Goal: Book appointment/travel/reservation

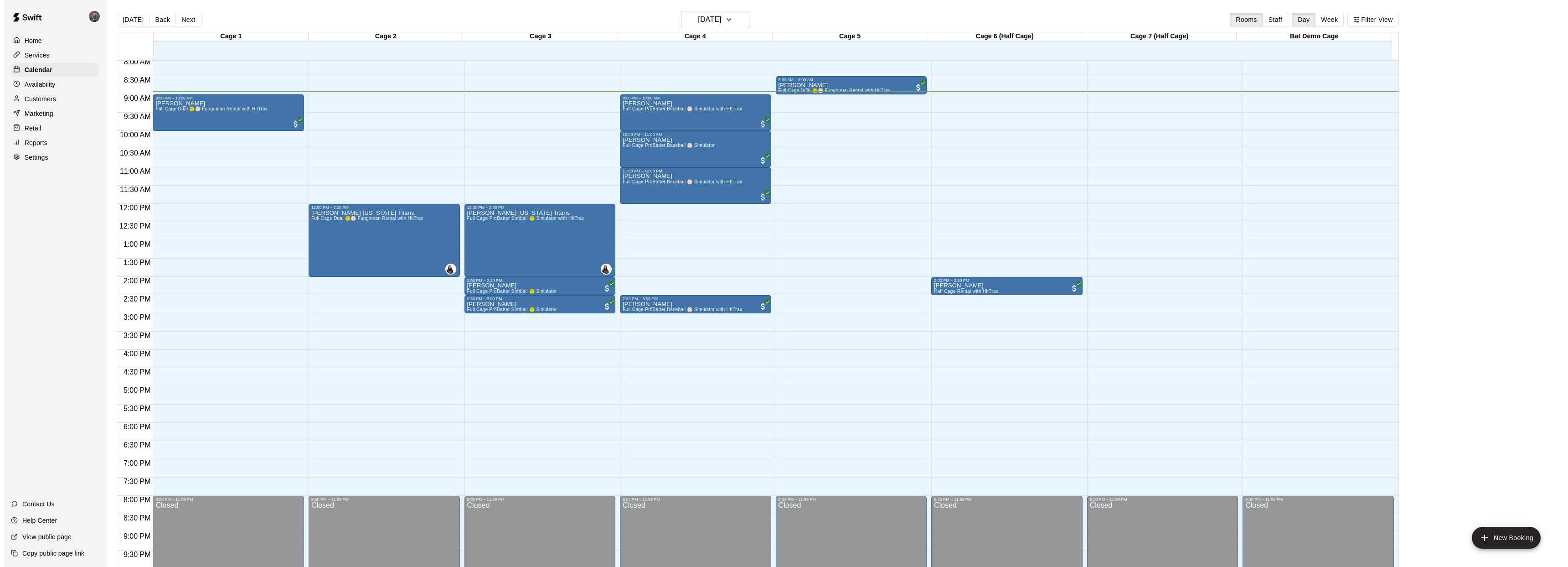
scroll to position [294, 0]
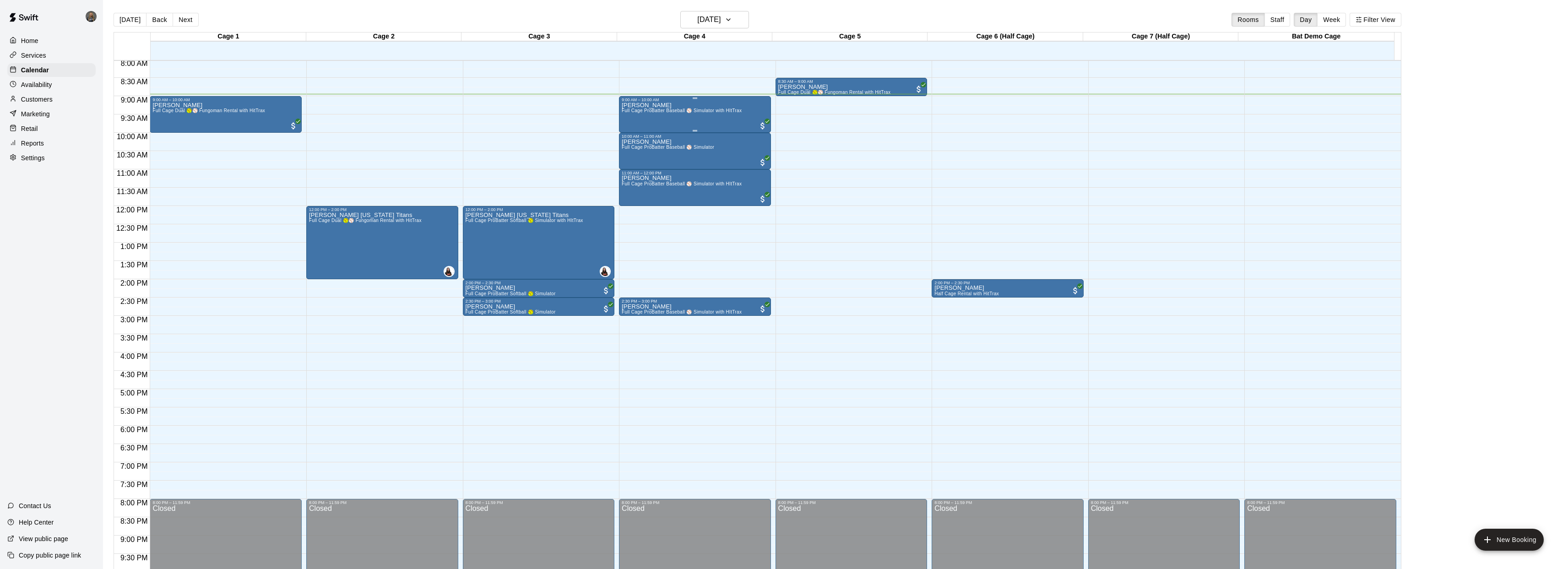
click at [673, 112] on span "Full Cage ProBatter Baseball ⚾ Simulator with HItTrax" at bounding box center [682, 111] width 120 height 5
click at [547, 121] on div at bounding box center [787, 284] width 1575 height 569
click at [646, 113] on span "Full Cage ProBatter Baseball ⚾ Simulator with HItTrax" at bounding box center [682, 111] width 120 height 5
click at [633, 138] on img "edit" at bounding box center [631, 139] width 10 height 10
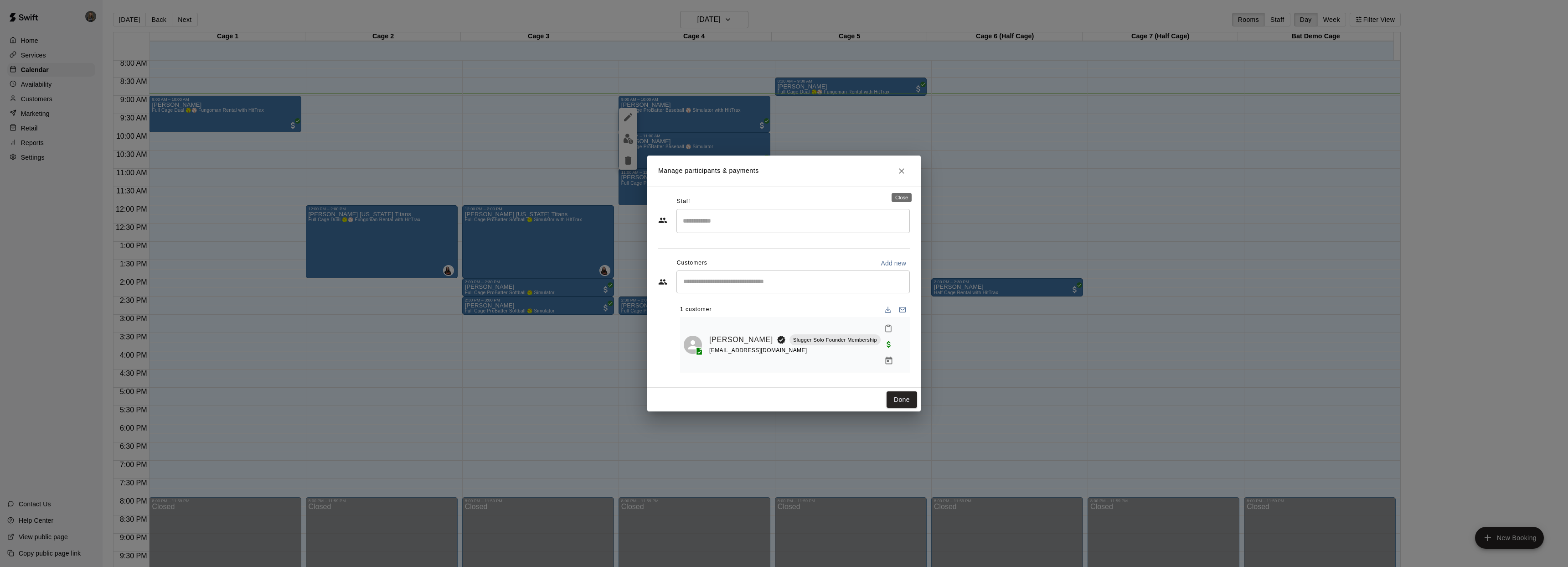
click at [903, 174] on icon "Close" at bounding box center [901, 171] width 5 height 5
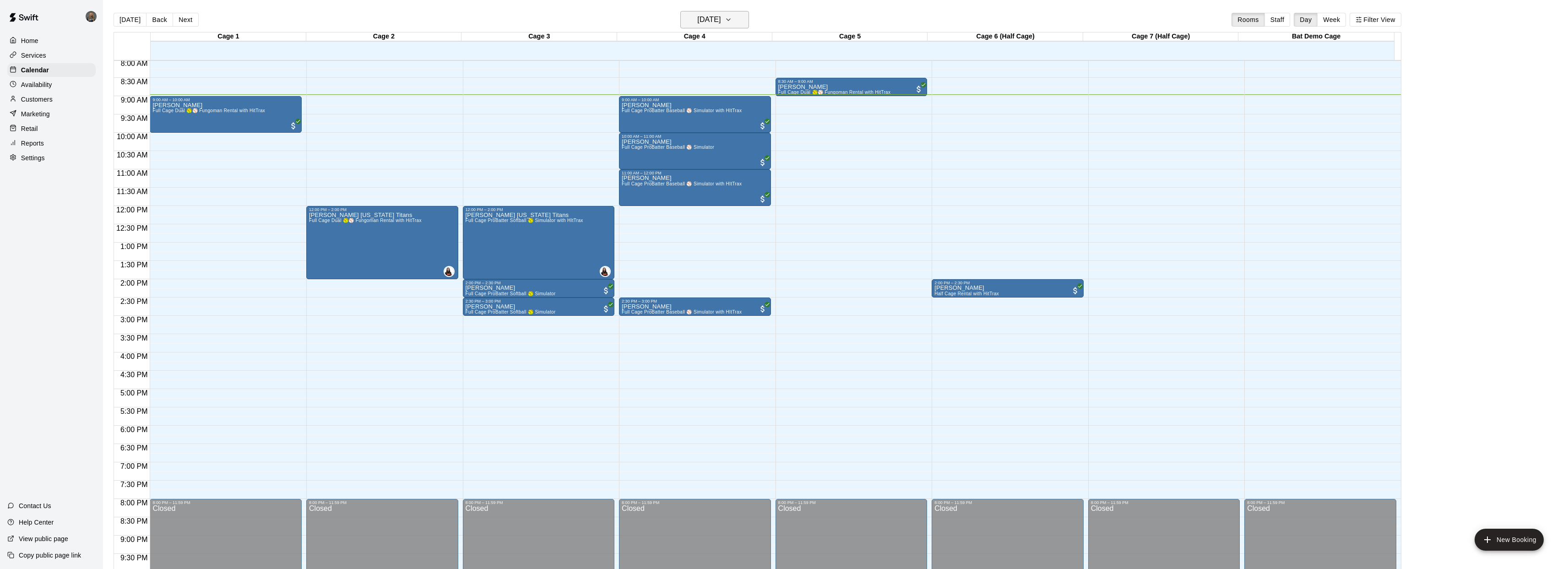
click at [730, 20] on icon "button" at bounding box center [728, 20] width 4 height 2
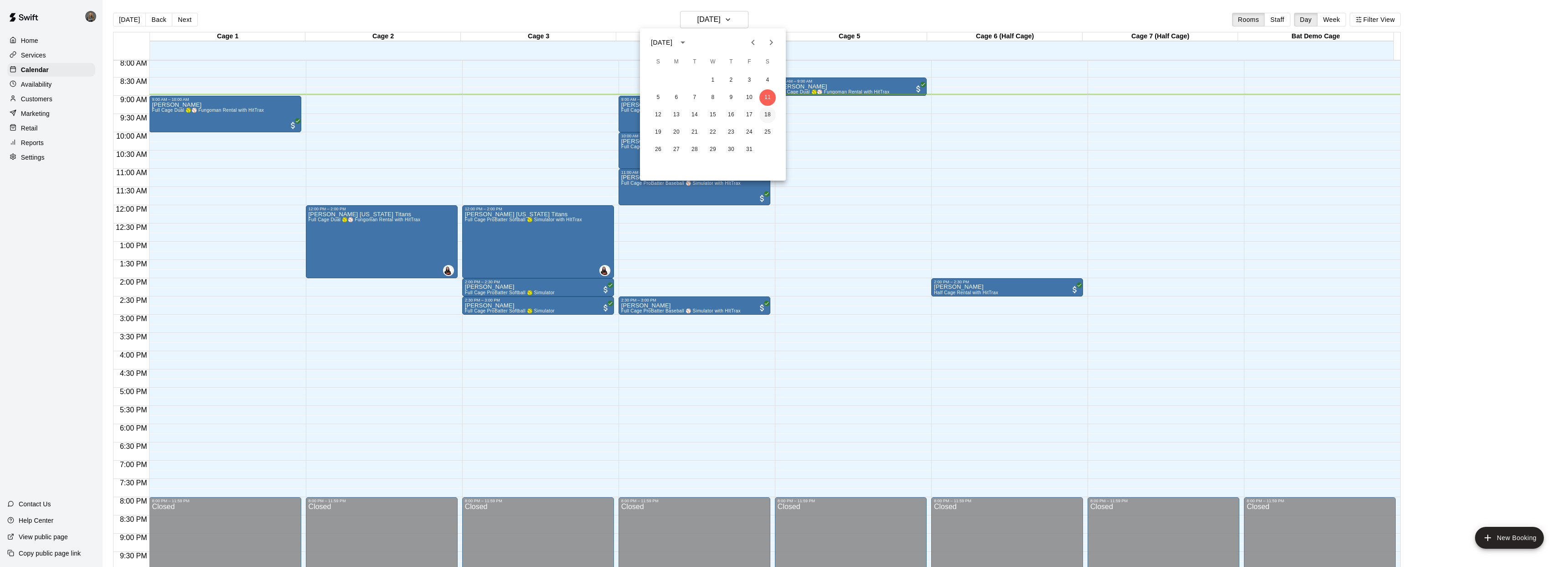
click at [769, 116] on button "18" at bounding box center [768, 114] width 16 height 16
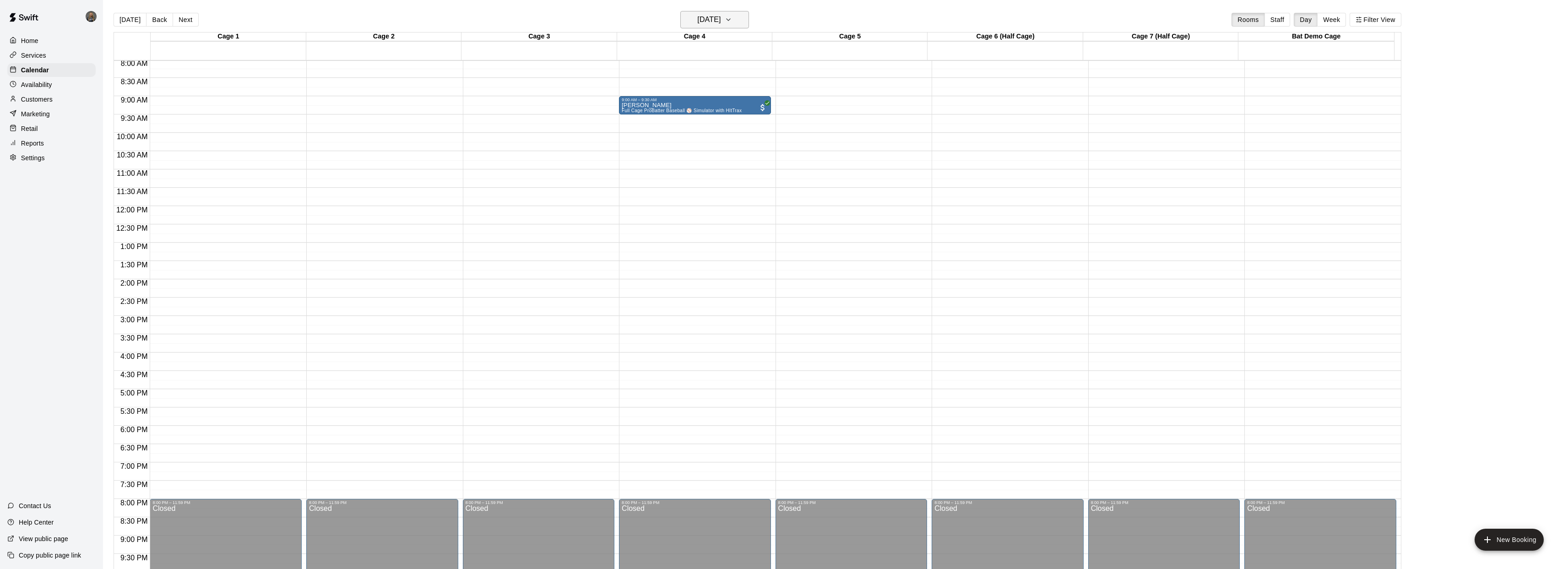
click at [730, 20] on icon "button" at bounding box center [728, 20] width 4 height 2
click at [767, 95] on button "11" at bounding box center [771, 98] width 17 height 17
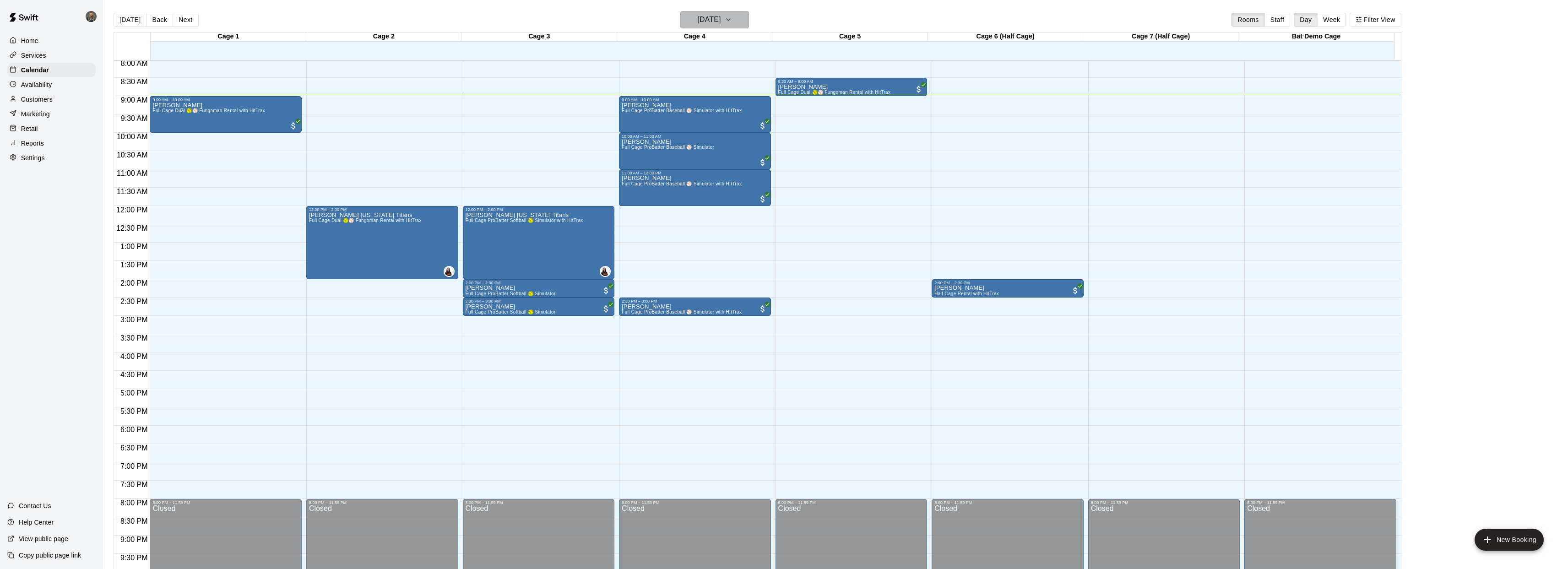
click at [749, 21] on button "[DATE]" at bounding box center [715, 20] width 68 height 17
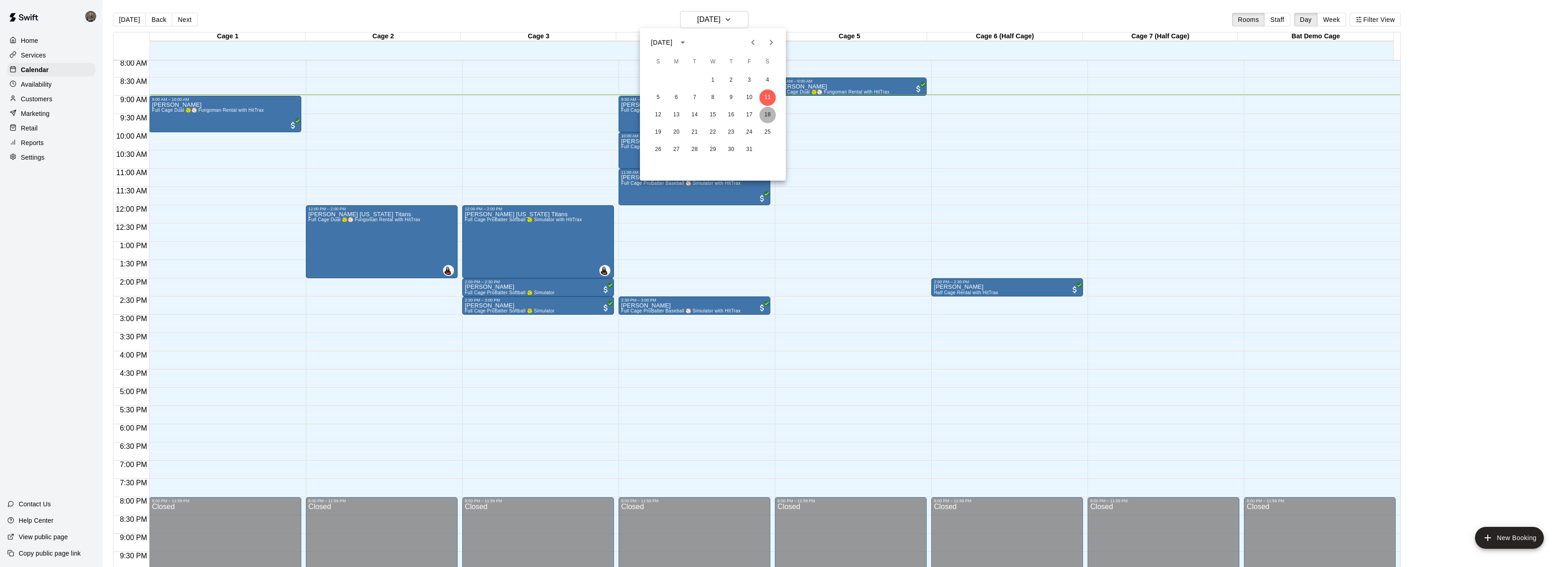
click at [771, 112] on button "18" at bounding box center [768, 114] width 16 height 16
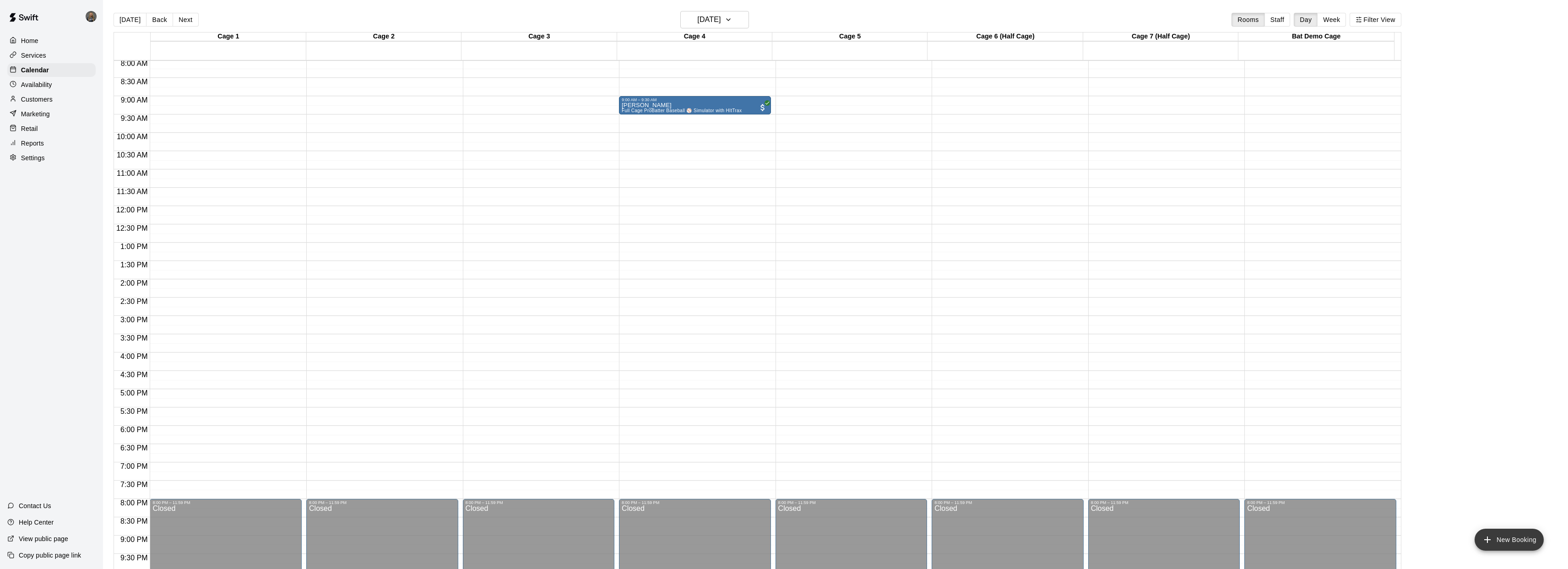
click at [1500, 537] on button "New Booking" at bounding box center [1509, 540] width 69 height 22
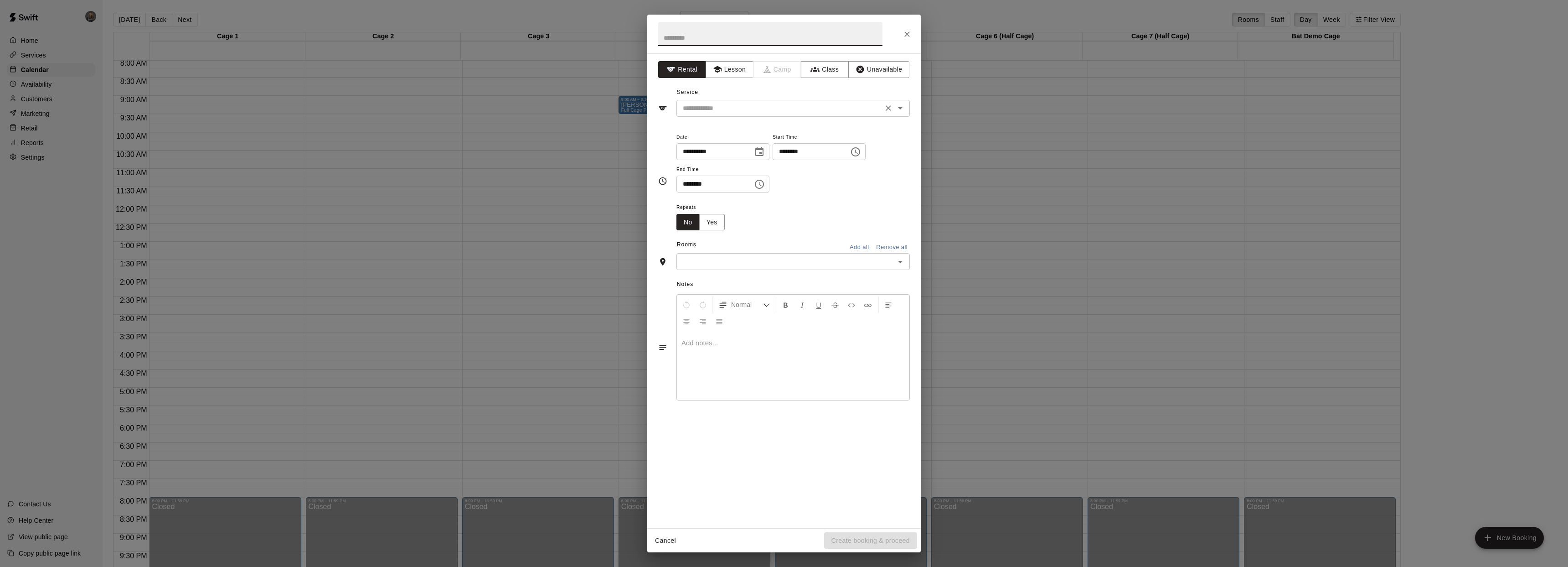
click at [901, 114] on button "Open" at bounding box center [900, 108] width 13 height 13
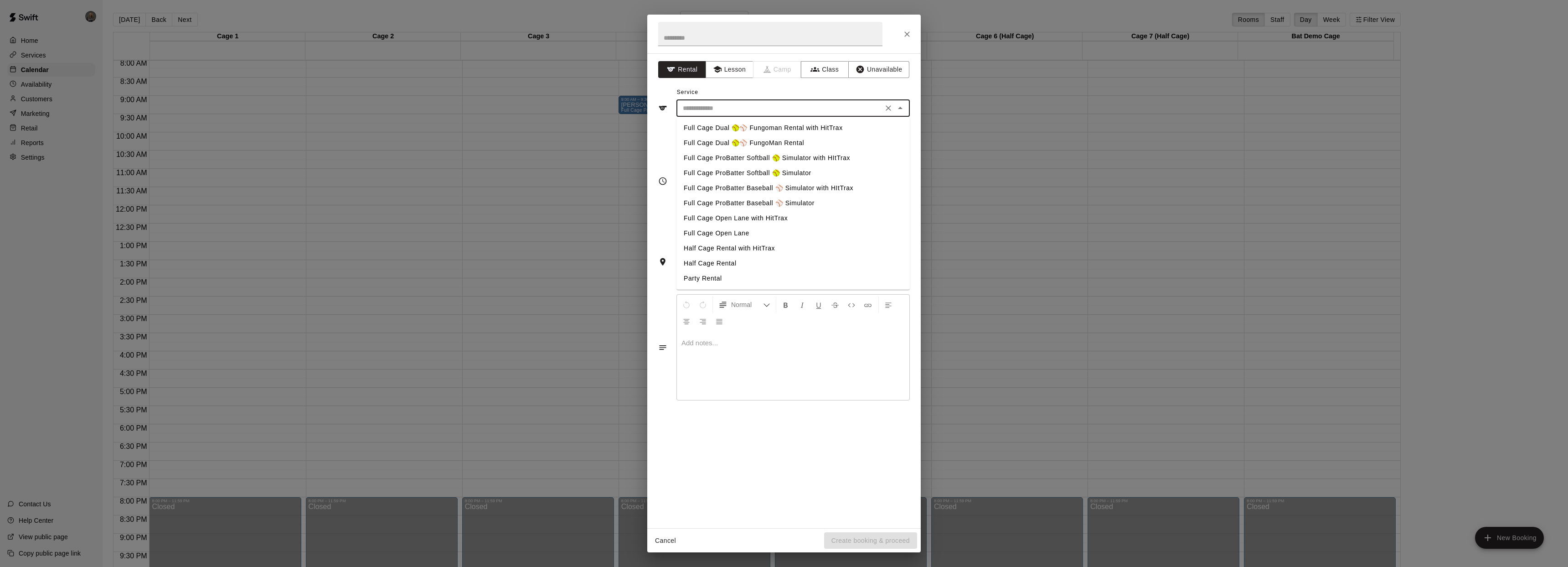
click at [794, 204] on li "Full Cage ProBatter Baseball ⚾ Simulator" at bounding box center [793, 203] width 233 height 15
type input "**********"
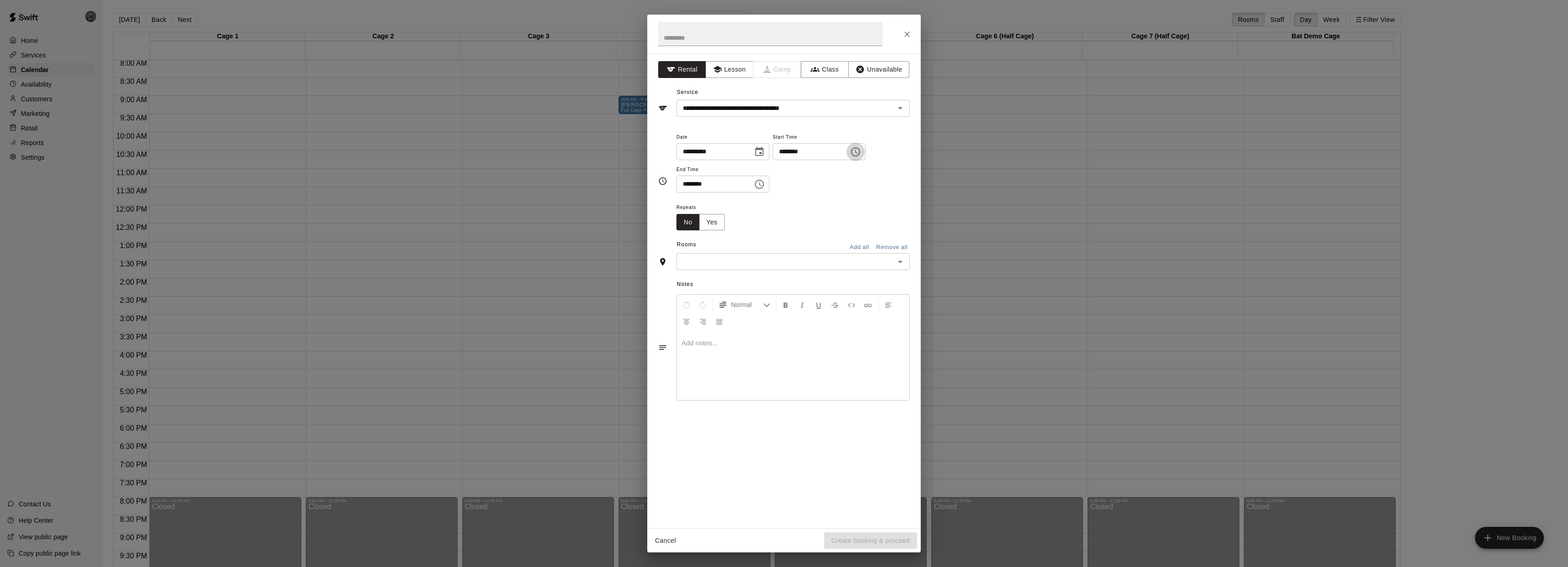
click at [861, 153] on icon "Choose time, selected time is 8:00 AM" at bounding box center [856, 152] width 11 height 11
click at [814, 205] on li "30" at bounding box center [814, 204] width 22 height 17
type input "********"
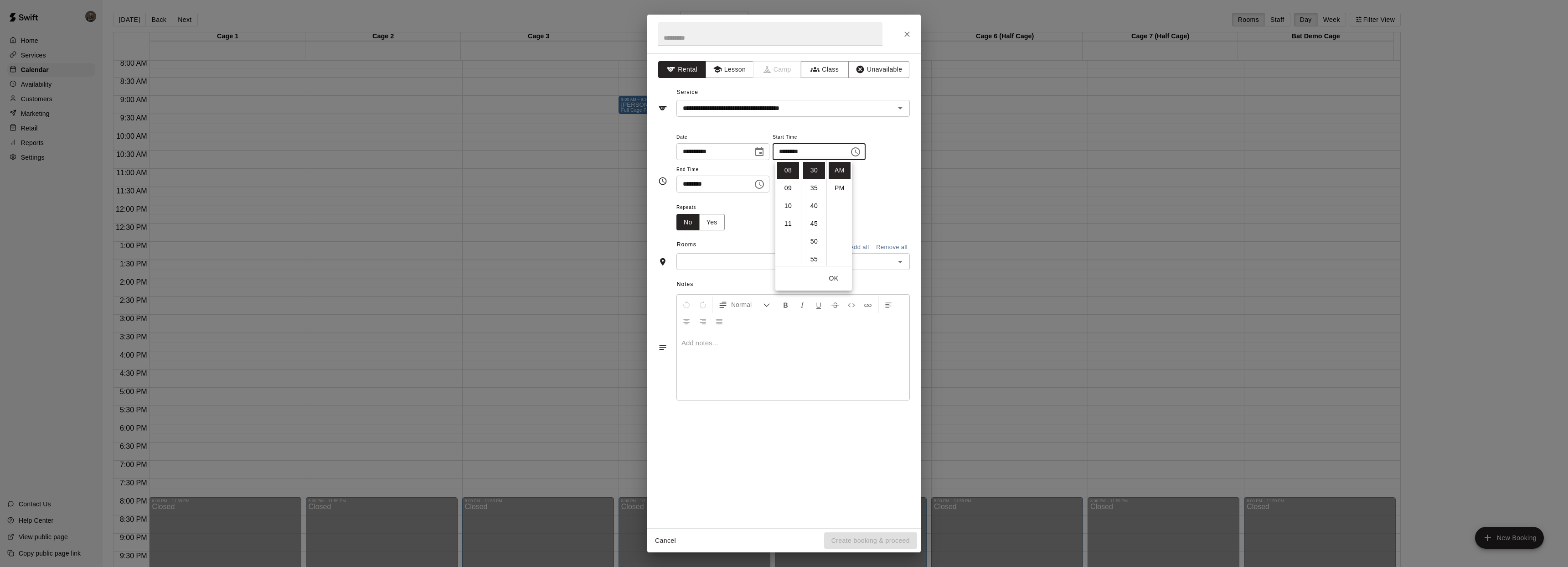
click at [764, 186] on icon "Choose time, selected time is 8:30 AM" at bounding box center [759, 184] width 9 height 9
click at [690, 218] on li "09" at bounding box center [689, 220] width 22 height 17
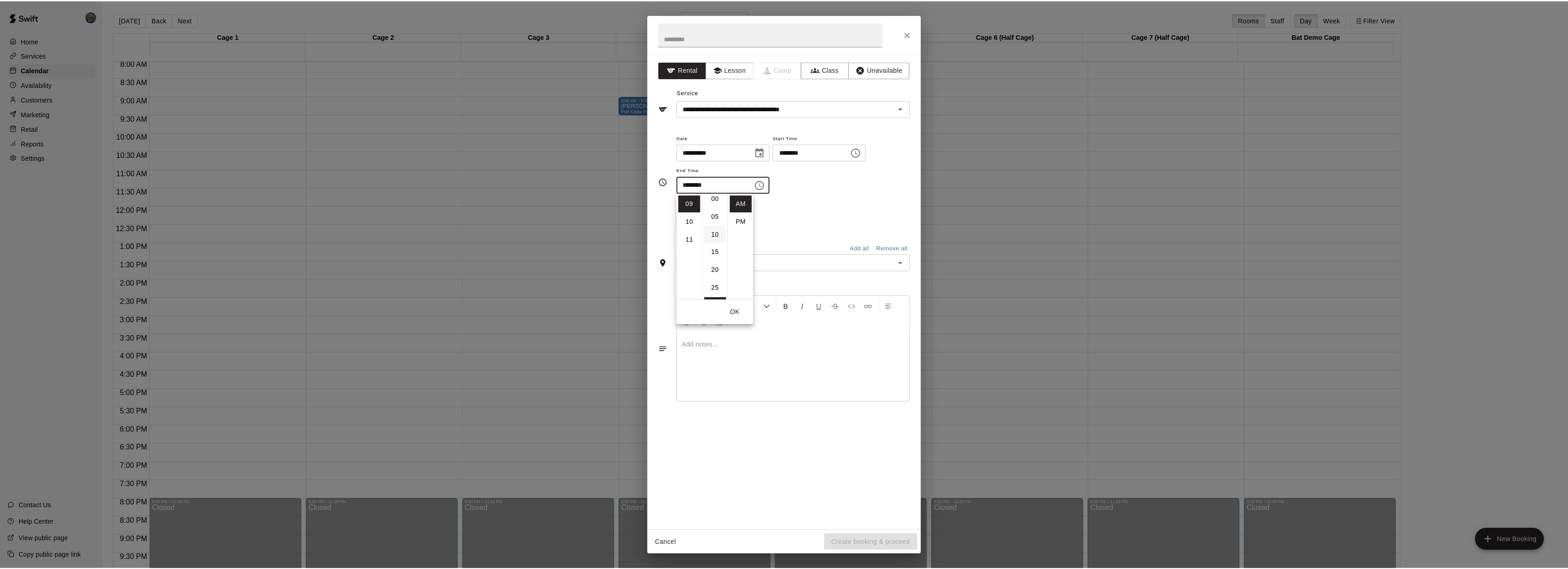
scroll to position [0, 0]
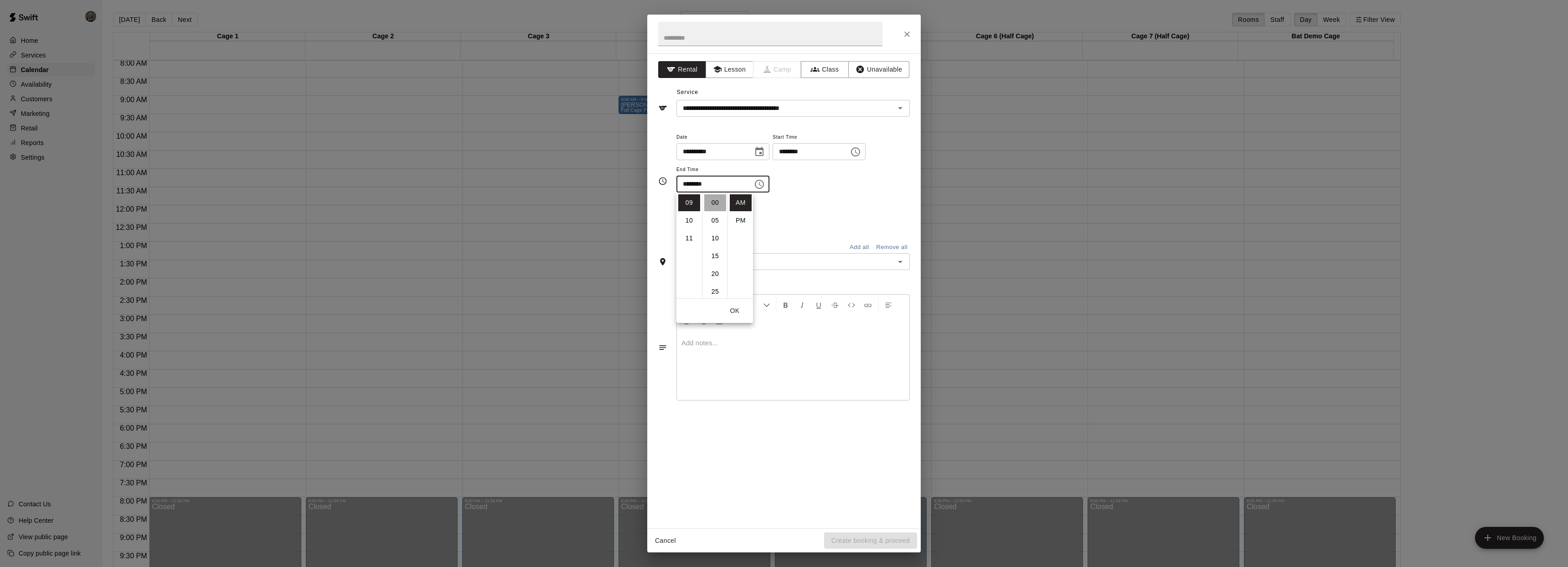
click at [718, 202] on li "00" at bounding box center [715, 203] width 22 height 17
type input "********"
click at [821, 195] on div "**********" at bounding box center [793, 167] width 233 height 71
click at [903, 262] on icon "Open" at bounding box center [900, 262] width 11 height 11
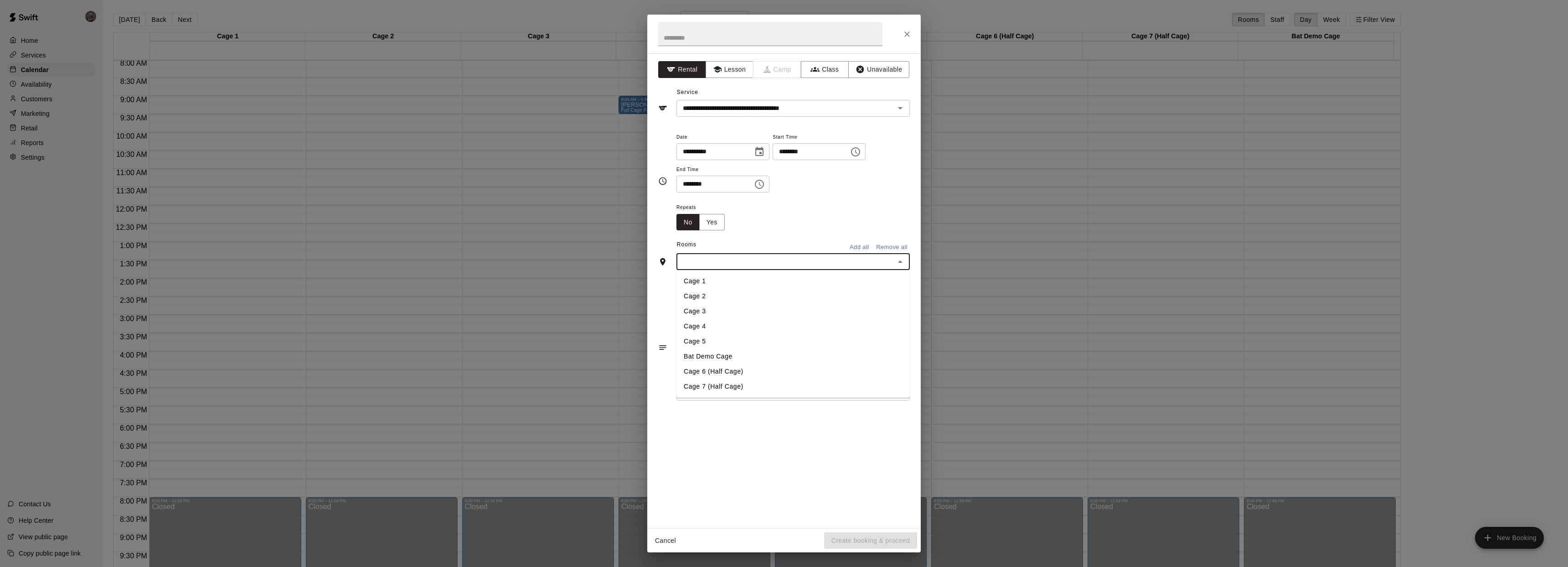
click at [776, 340] on li "Cage 5" at bounding box center [793, 341] width 233 height 15
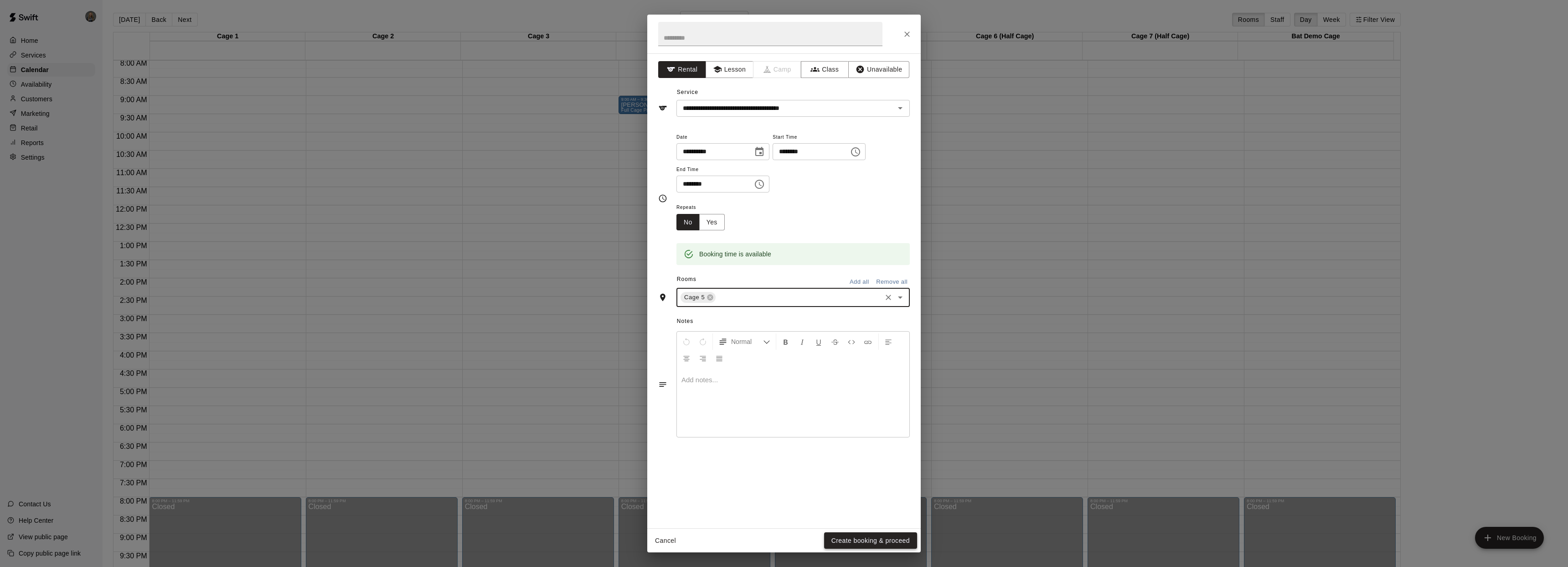
click at [881, 540] on button "Create booking & proceed" at bounding box center [870, 541] width 93 height 17
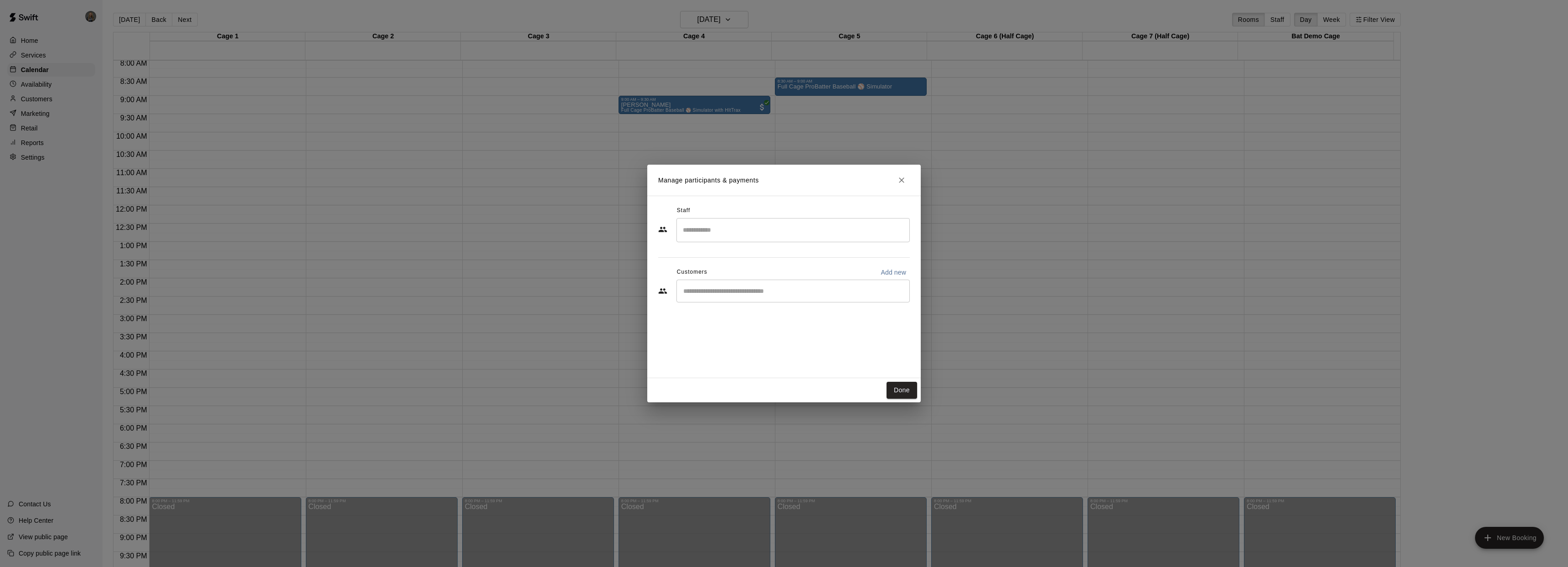
click at [768, 303] on div "​" at bounding box center [783, 292] width 251 height 24
click at [772, 297] on div "​" at bounding box center [793, 291] width 233 height 23
type input "******"
click at [726, 320] on span "[EMAIL_ADDRESS][DOMAIN_NAME]" at bounding box center [751, 322] width 98 height 6
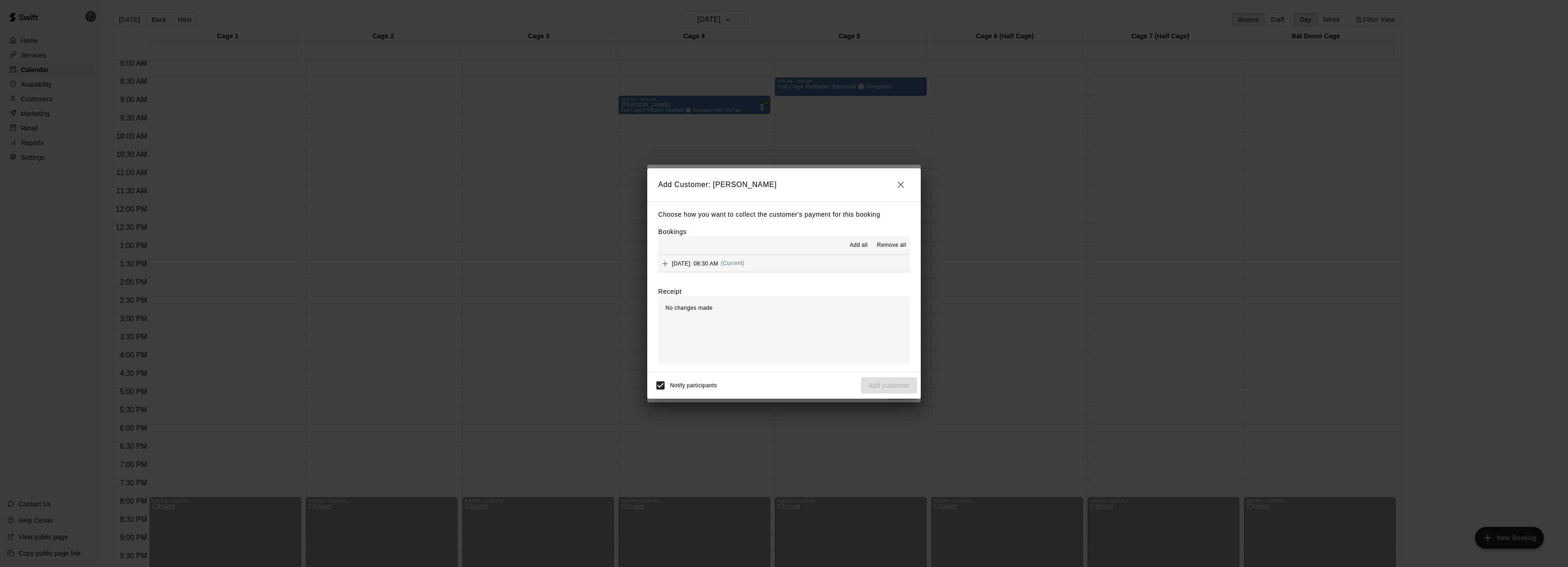
click at [718, 264] on span "[DATE]: 08:30 AM" at bounding box center [695, 263] width 46 height 6
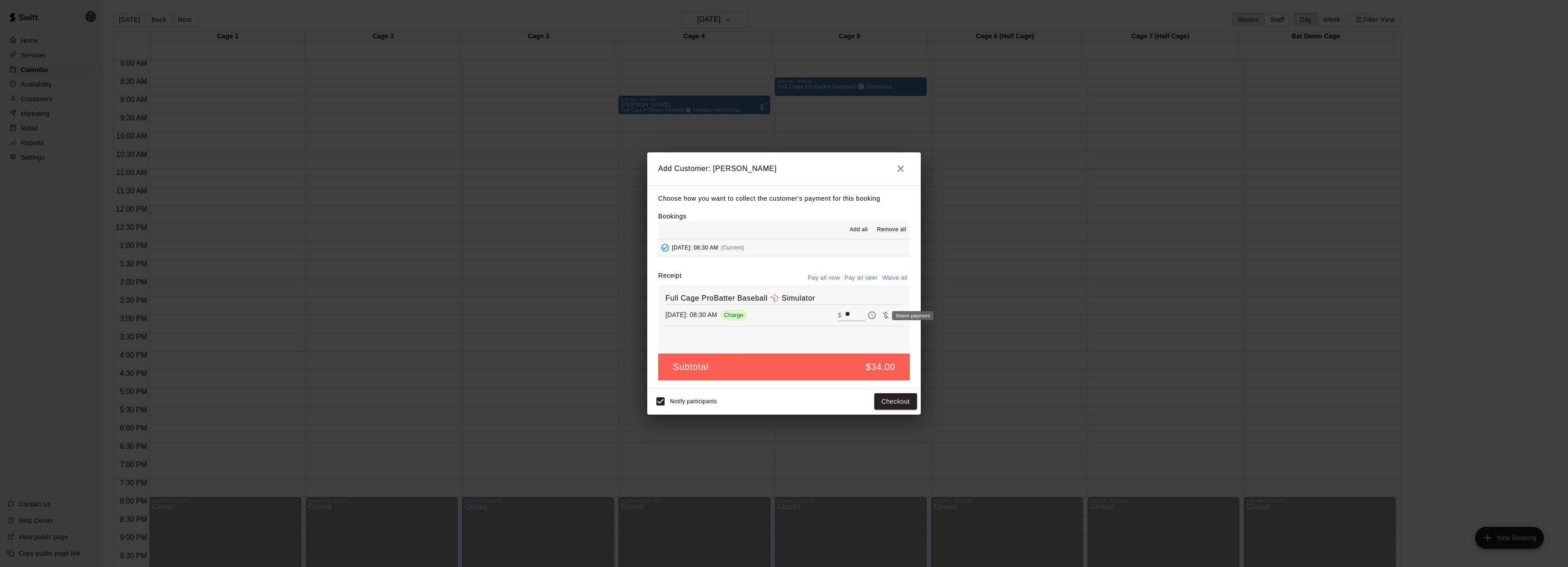
click at [881, 319] on icon "Waive payment" at bounding box center [886, 315] width 9 height 9
type input "*"
click at [884, 402] on button "Add customer" at bounding box center [889, 401] width 56 height 17
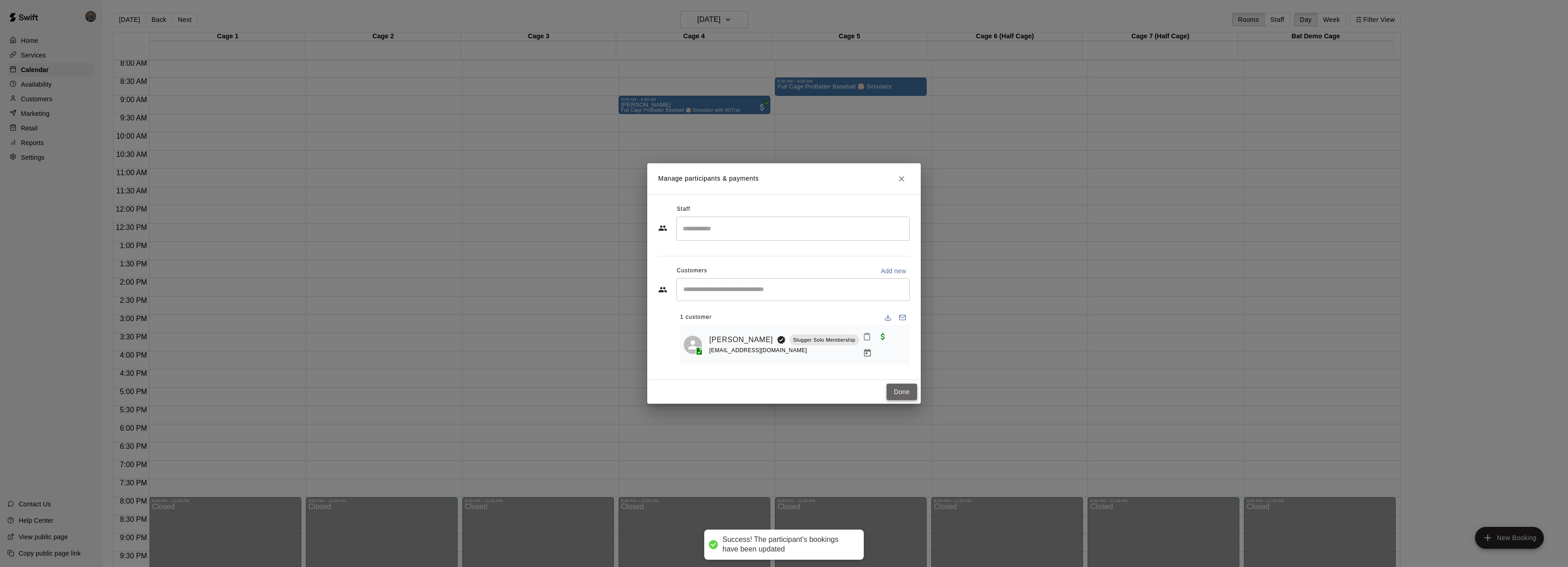
click at [897, 393] on button "Done" at bounding box center [901, 392] width 30 height 17
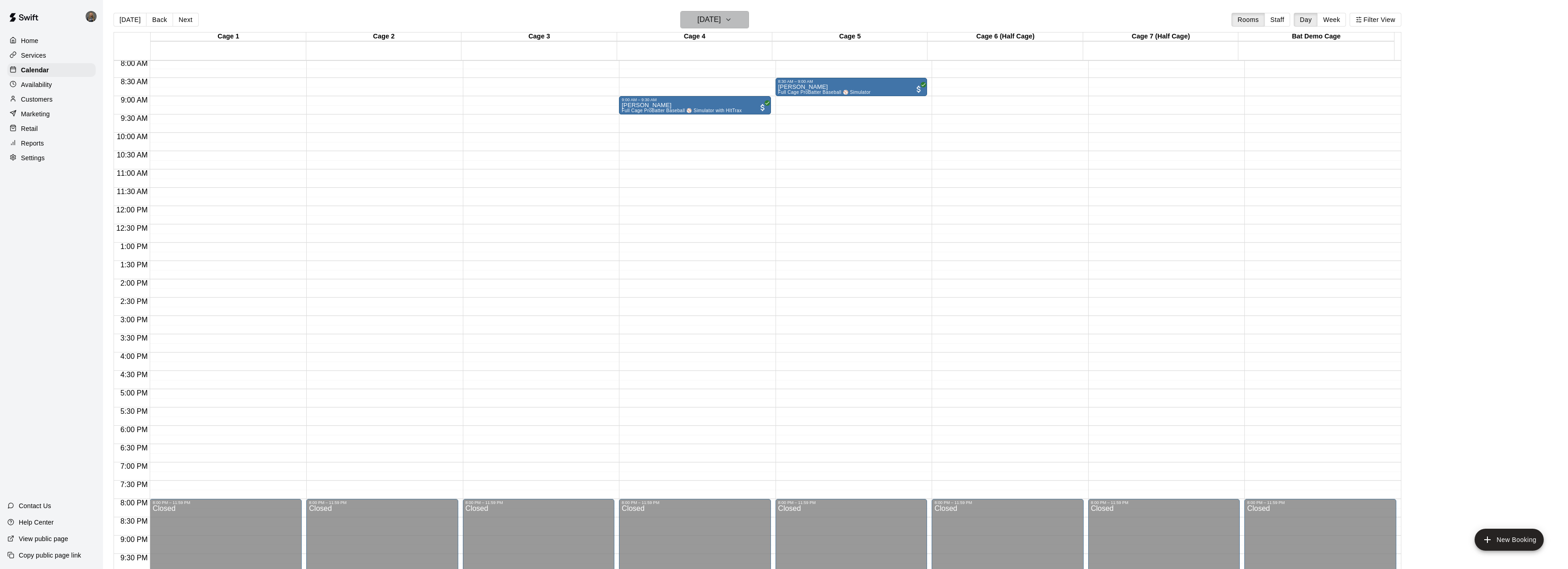
click at [732, 20] on icon "button" at bounding box center [728, 20] width 7 height 11
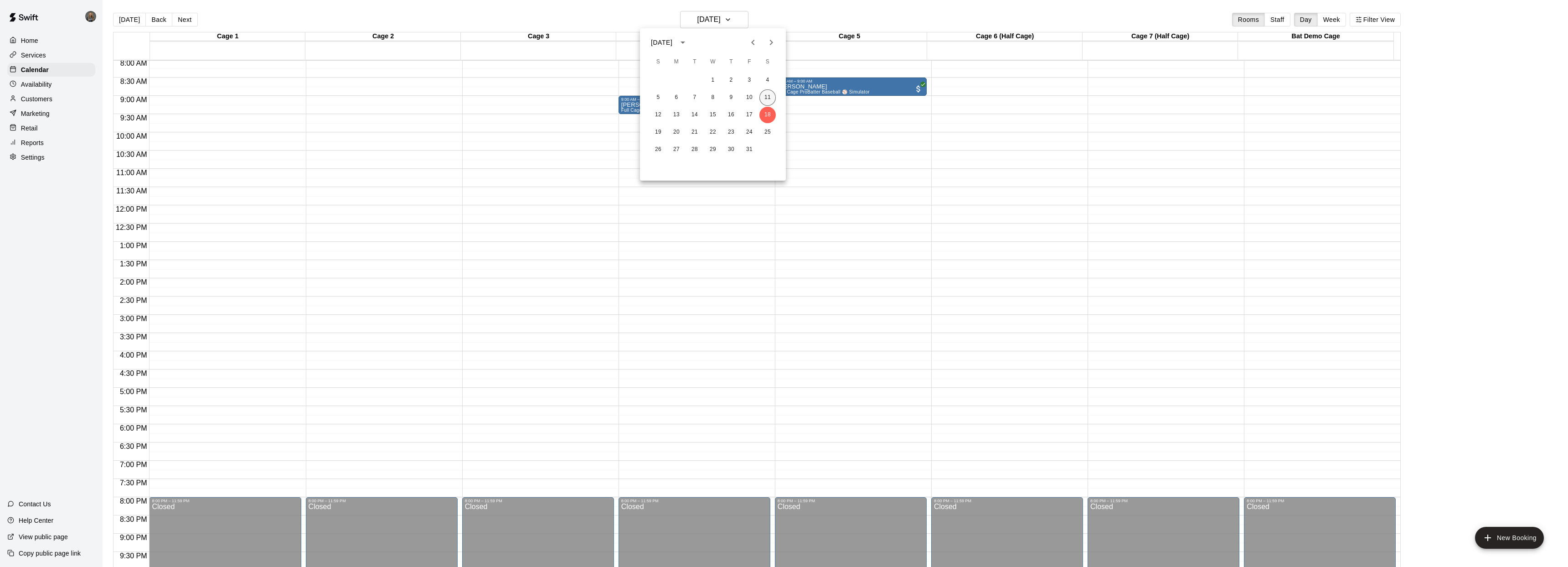
click at [772, 96] on button "11" at bounding box center [768, 97] width 16 height 16
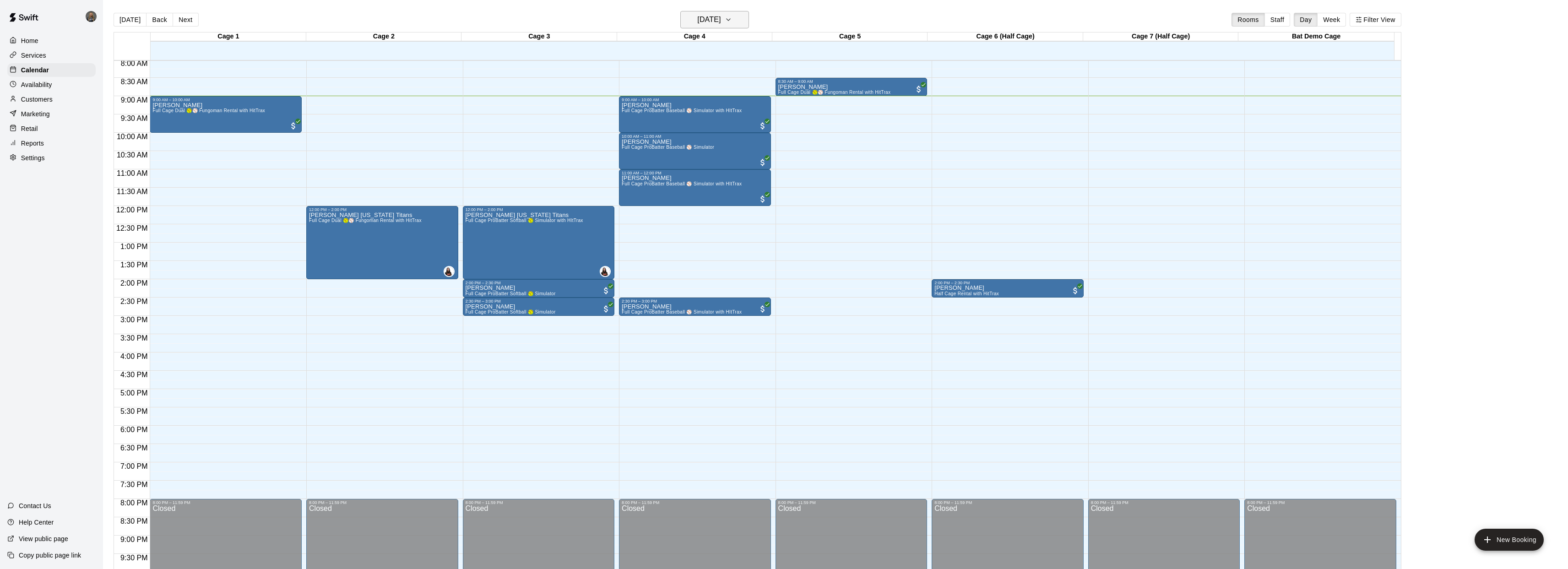
click at [740, 17] on button "[DATE]" at bounding box center [715, 20] width 68 height 17
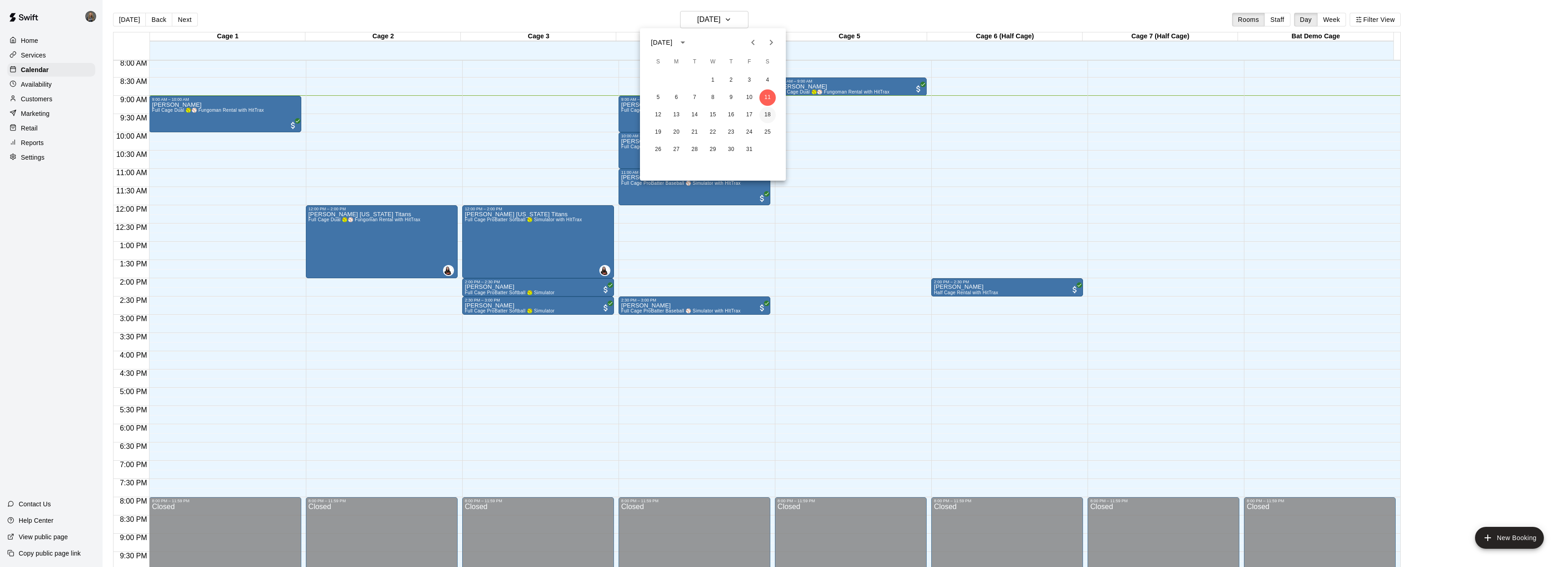
click at [772, 110] on button "18" at bounding box center [768, 114] width 16 height 16
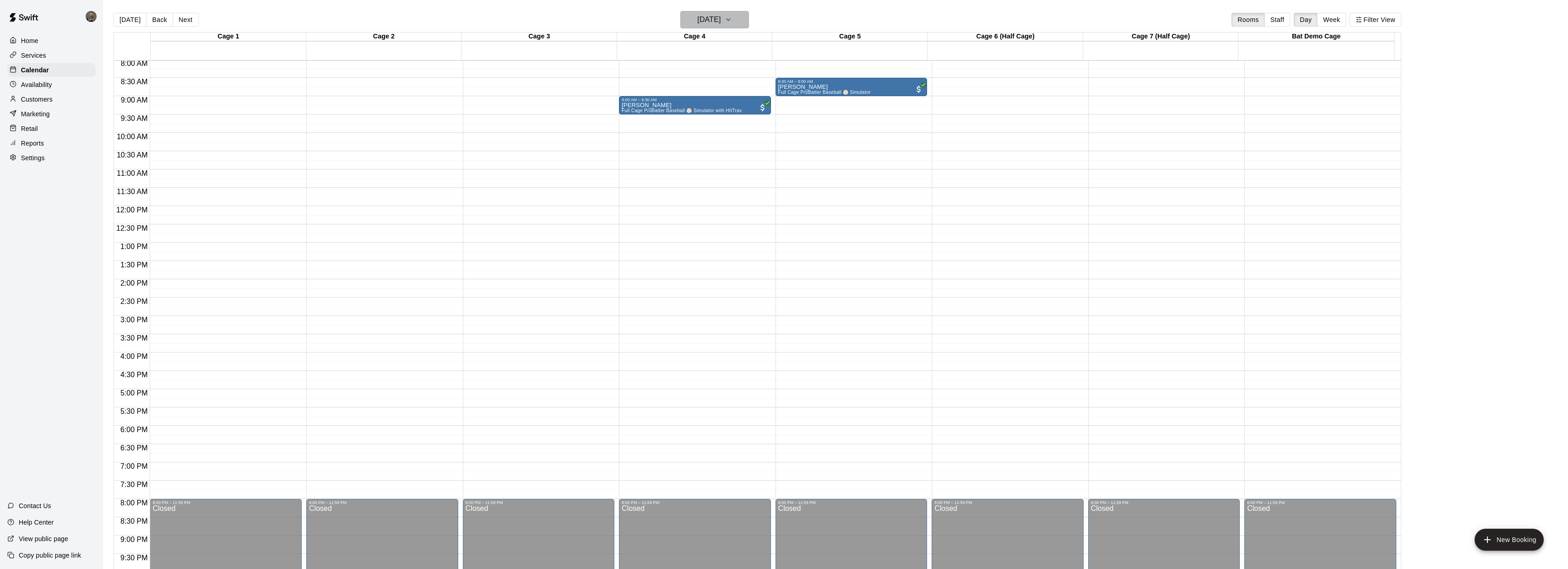
click at [732, 22] on icon "button" at bounding box center [728, 20] width 7 height 11
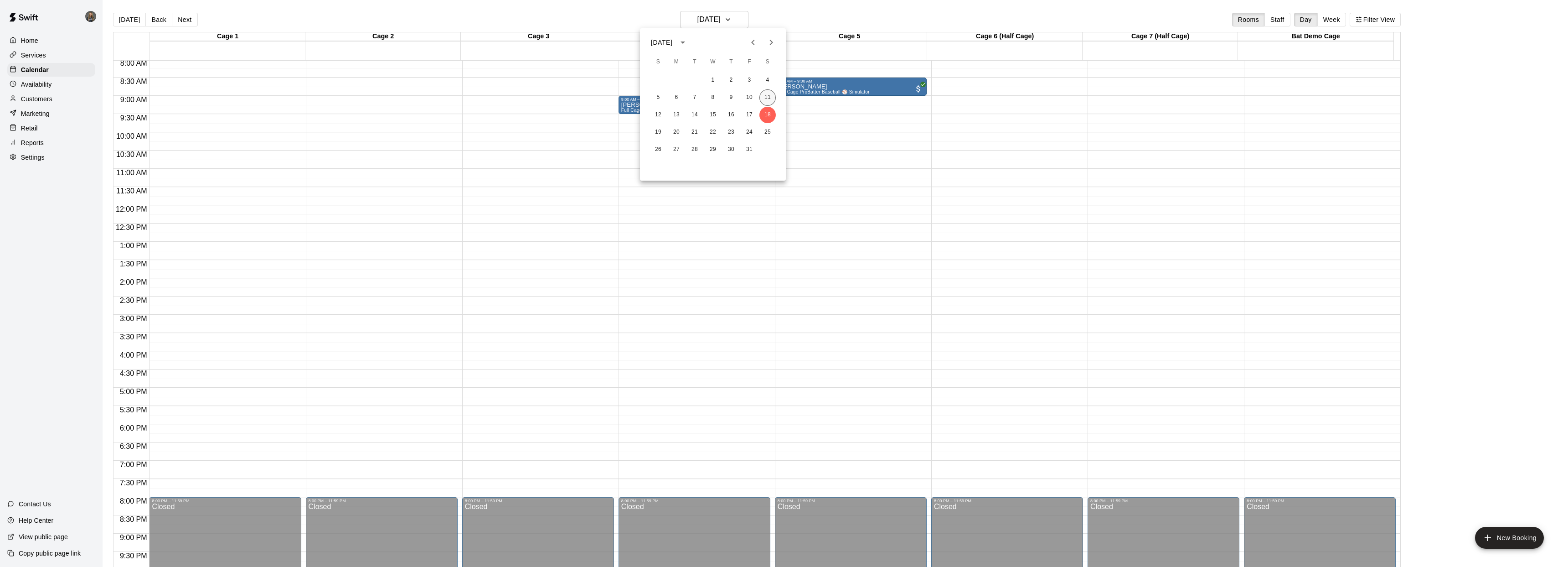
click at [765, 99] on button "11" at bounding box center [768, 97] width 16 height 16
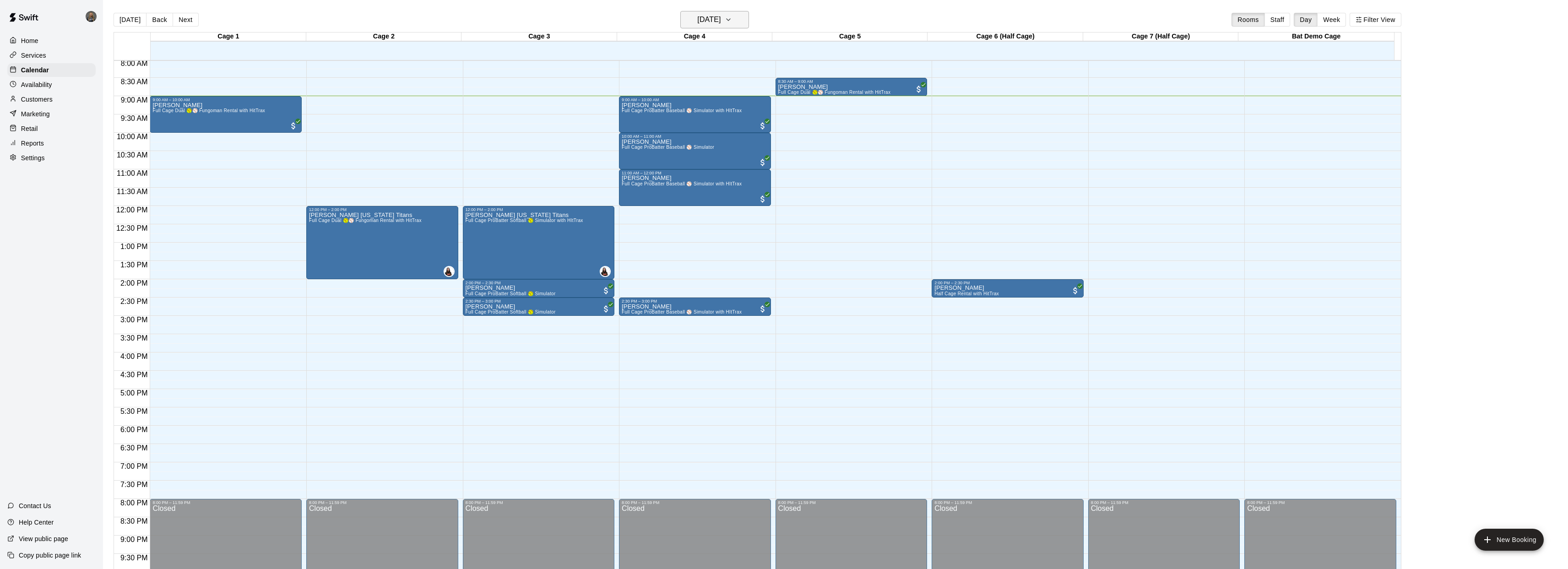
click at [749, 15] on button "[DATE]" at bounding box center [715, 20] width 68 height 17
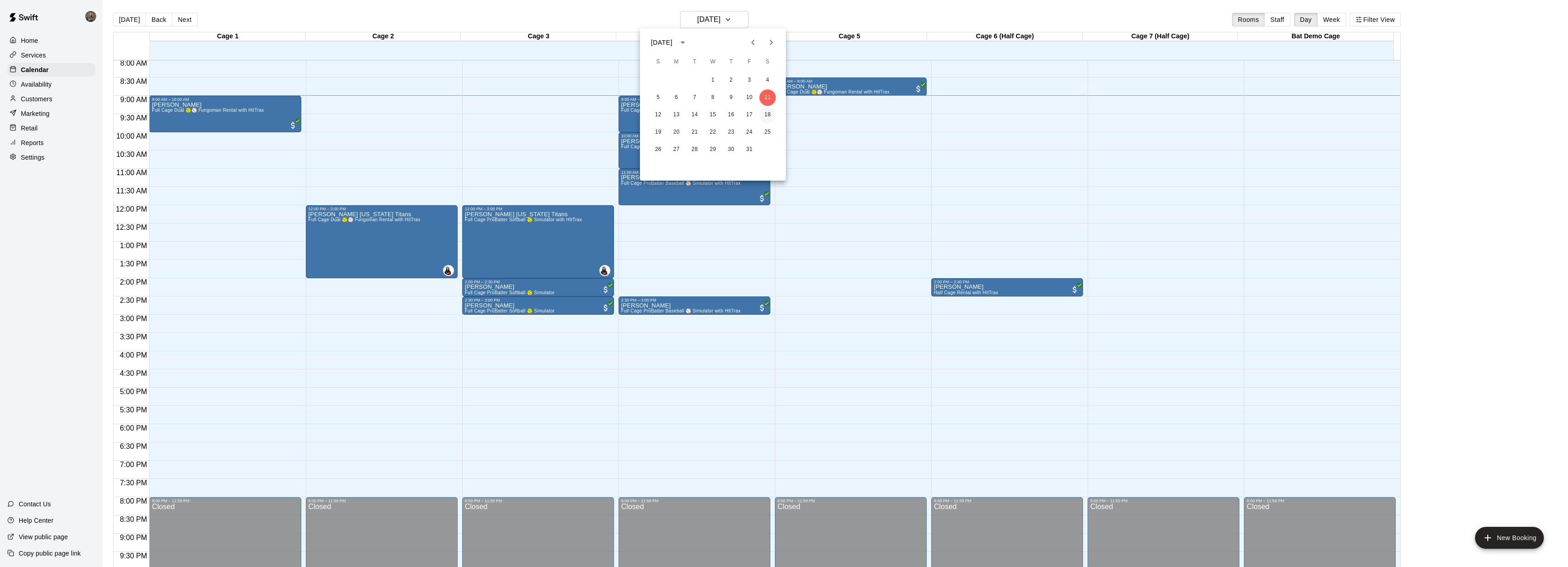
click at [770, 114] on button "18" at bounding box center [768, 114] width 16 height 16
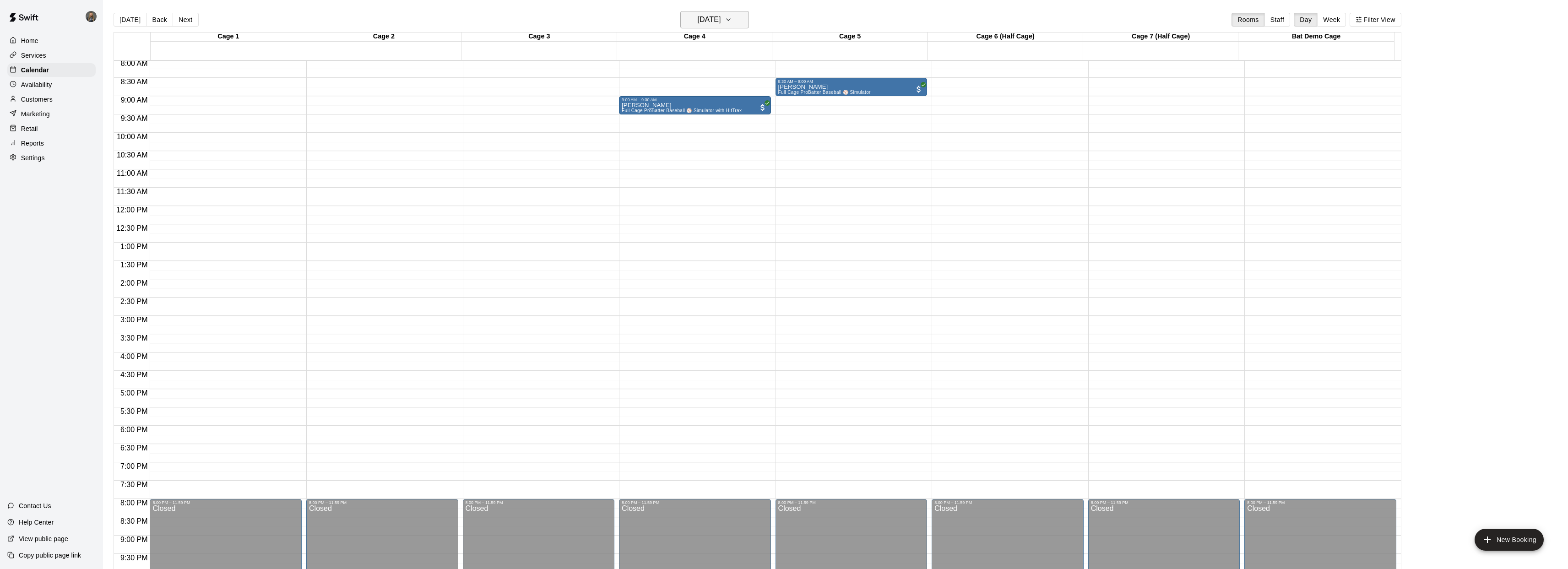
click at [732, 20] on icon "button" at bounding box center [728, 20] width 7 height 11
click at [776, 97] on button "11" at bounding box center [771, 98] width 17 height 17
